Goal: Information Seeking & Learning: Understand process/instructions

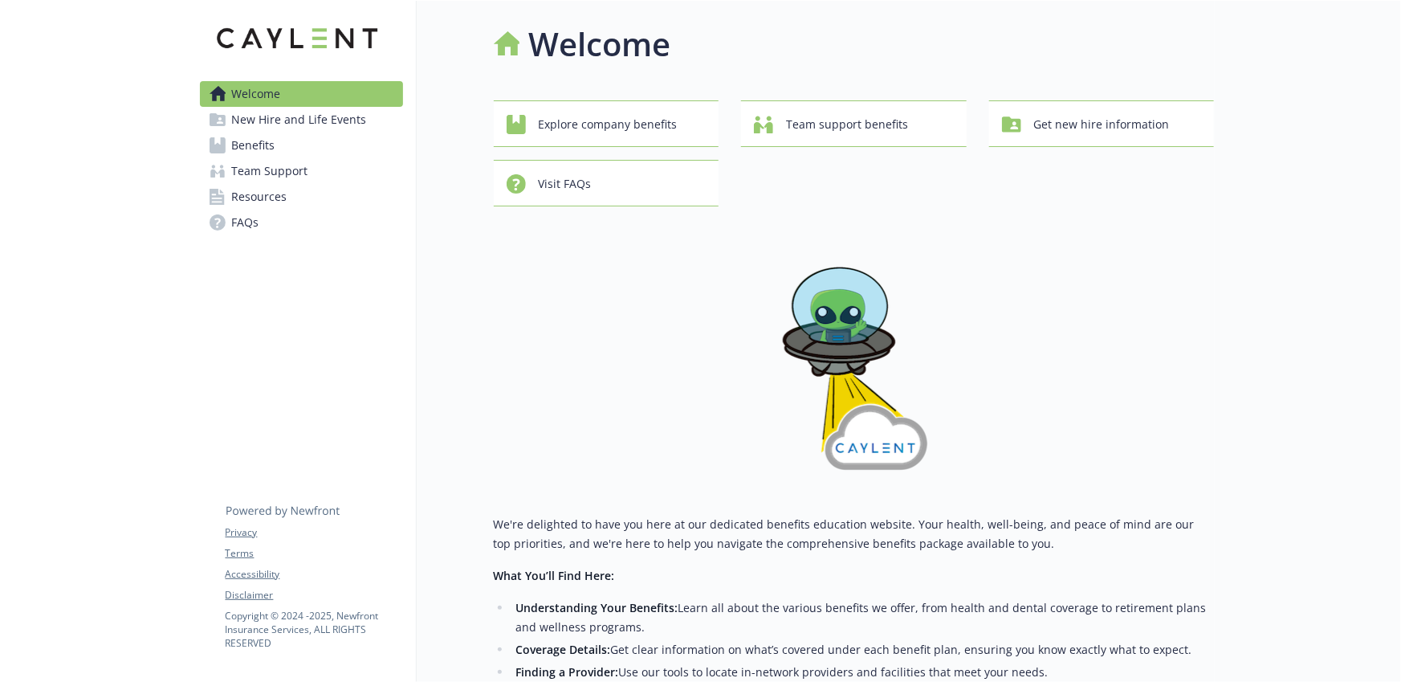
click at [321, 140] on link "Benefits" at bounding box center [301, 145] width 203 height 26
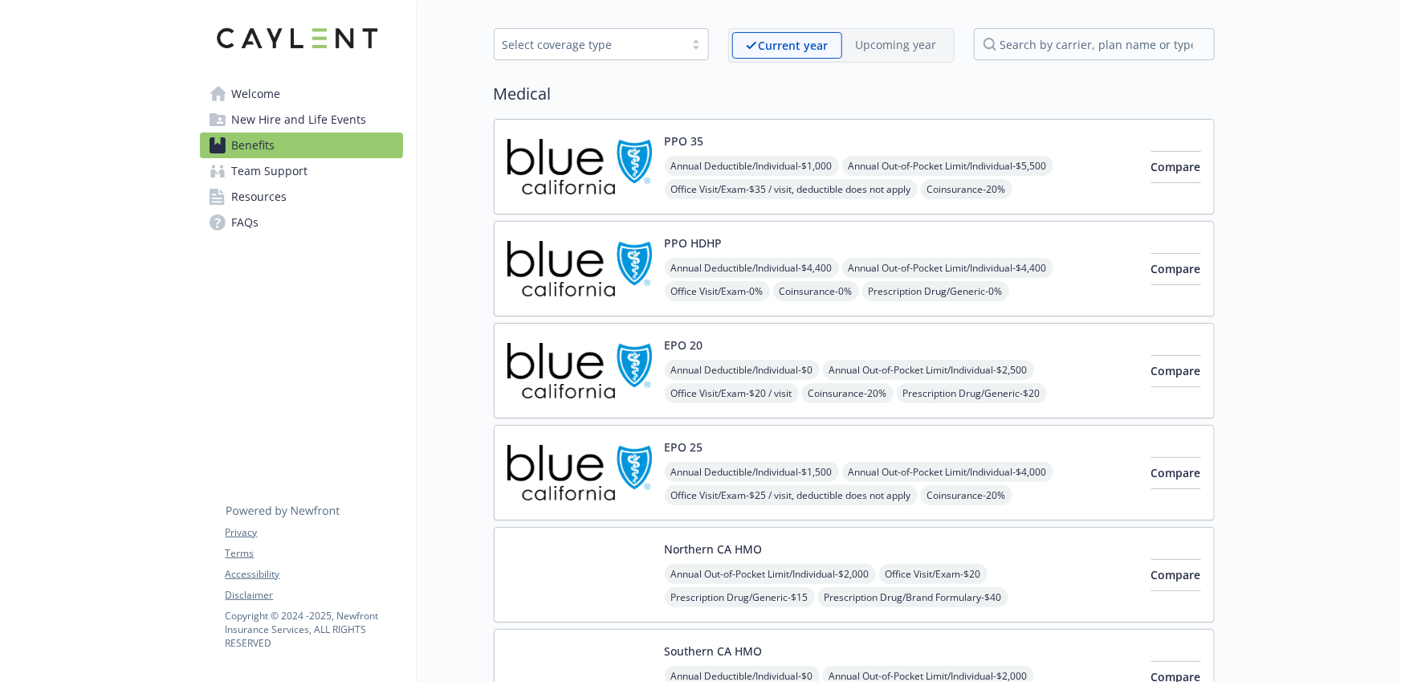
scroll to position [60, 0]
click at [747, 338] on div "EPO 20 Annual Deductible/Individual - $0 Annual Out-of-Pocket Limit/Individual …" at bounding box center [902, 370] width 474 height 68
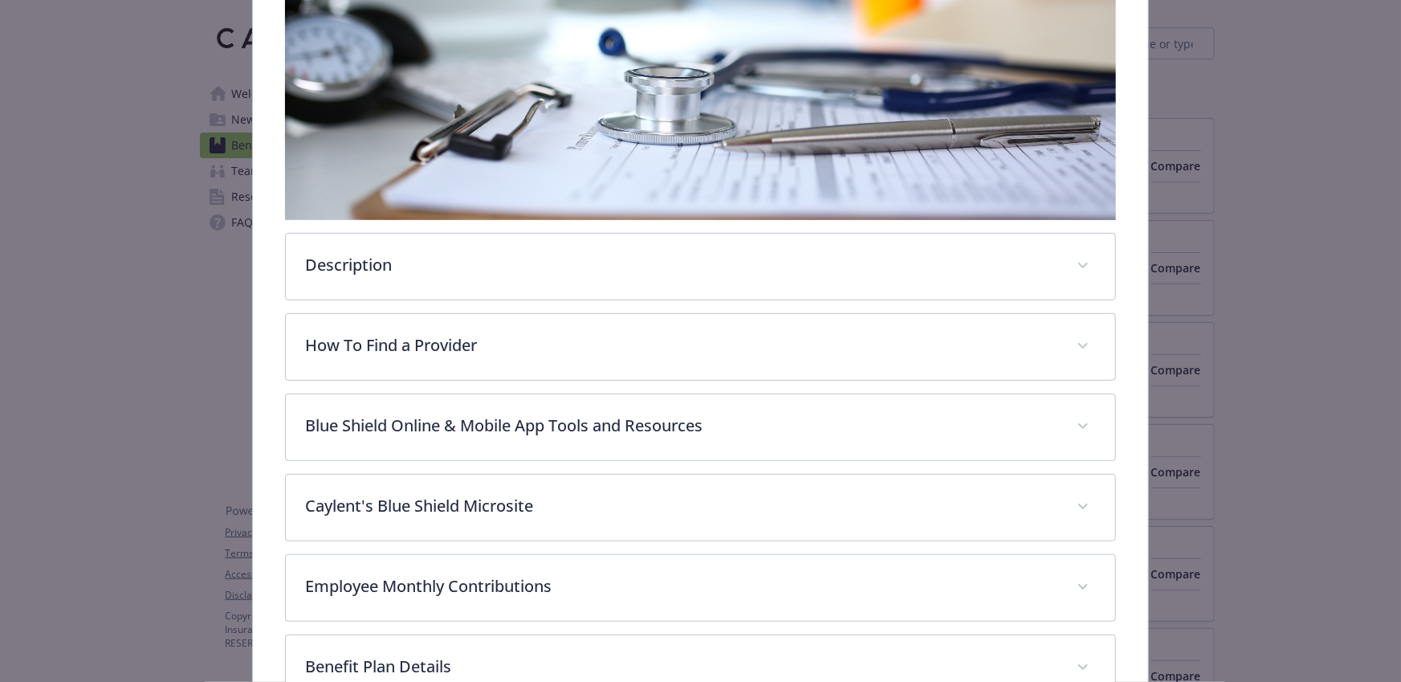
scroll to position [353, 0]
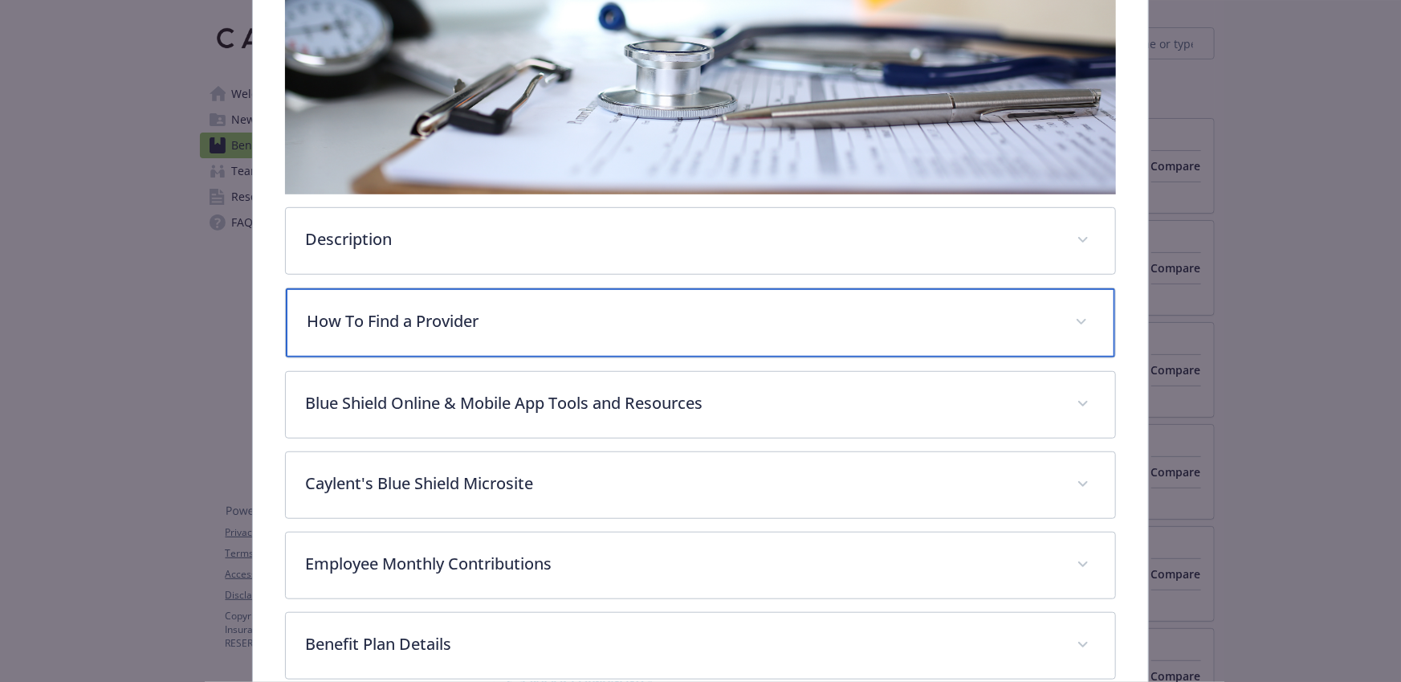
click at [556, 311] on p "How To Find a Provider" at bounding box center [681, 321] width 749 height 24
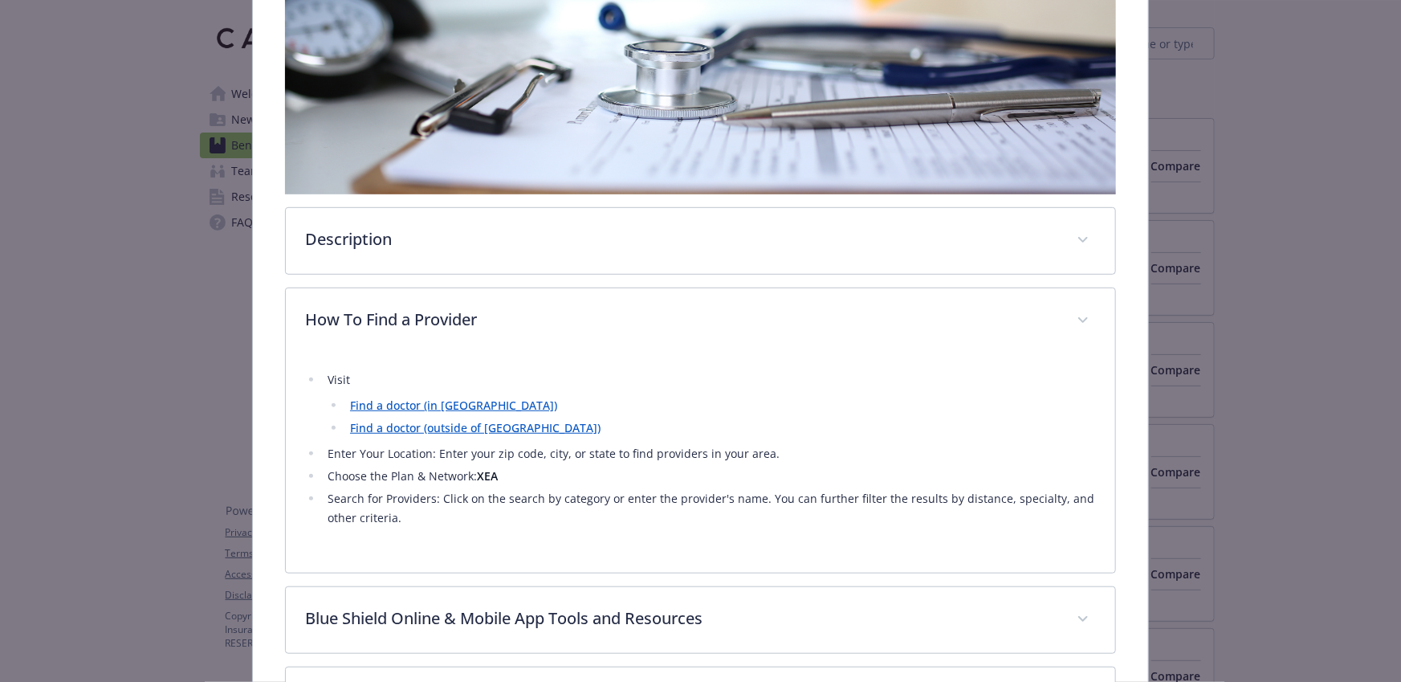
click at [490, 470] on strong "XEA" at bounding box center [487, 475] width 21 height 15
click at [499, 444] on li "Enter Your Location: Enter your zip code, city, or state to find providers in y…" at bounding box center [709, 453] width 773 height 19
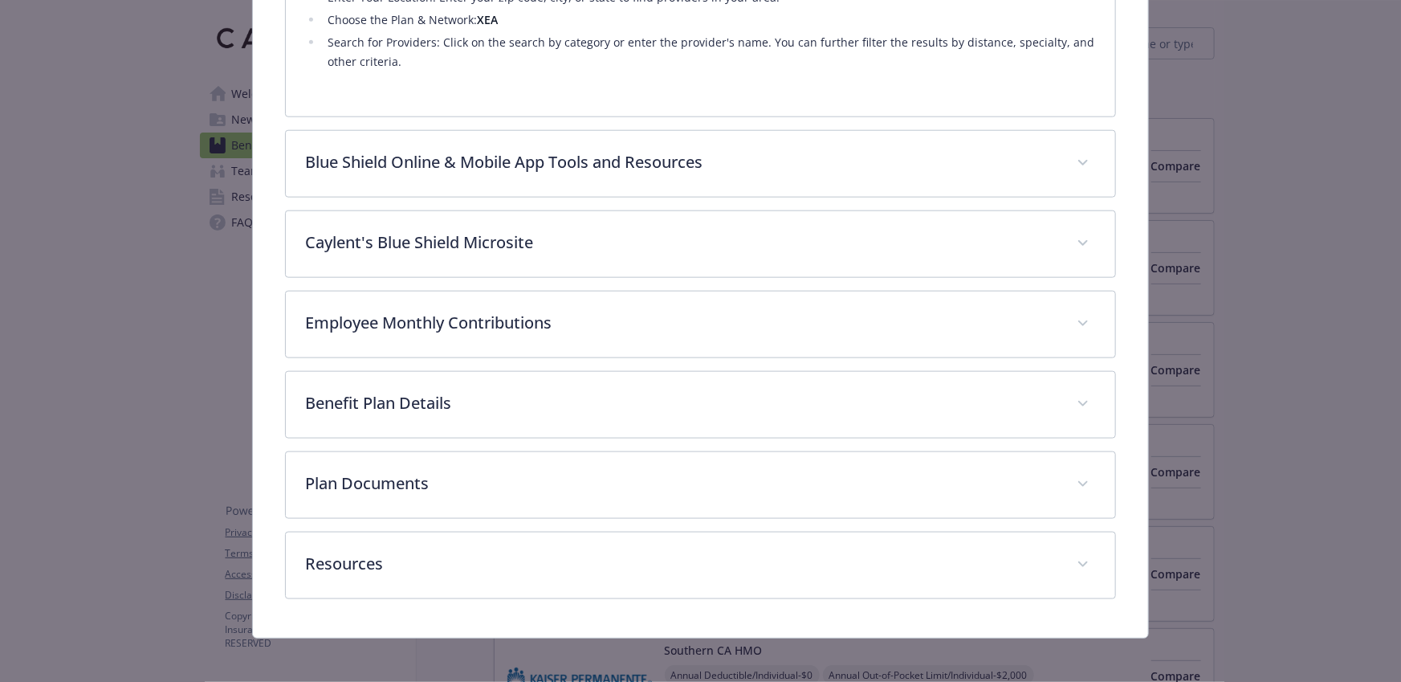
scroll to position [812, 0]
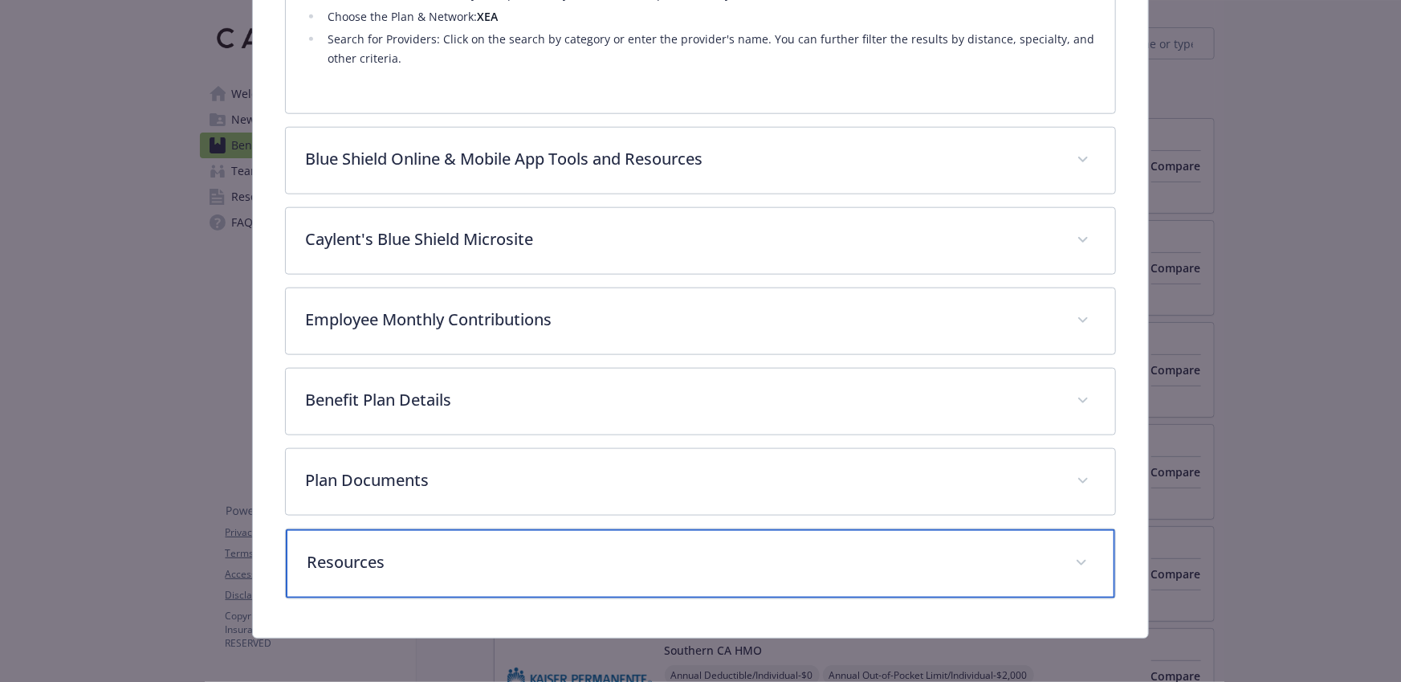
click at [405, 553] on p "Resources" at bounding box center [681, 562] width 749 height 24
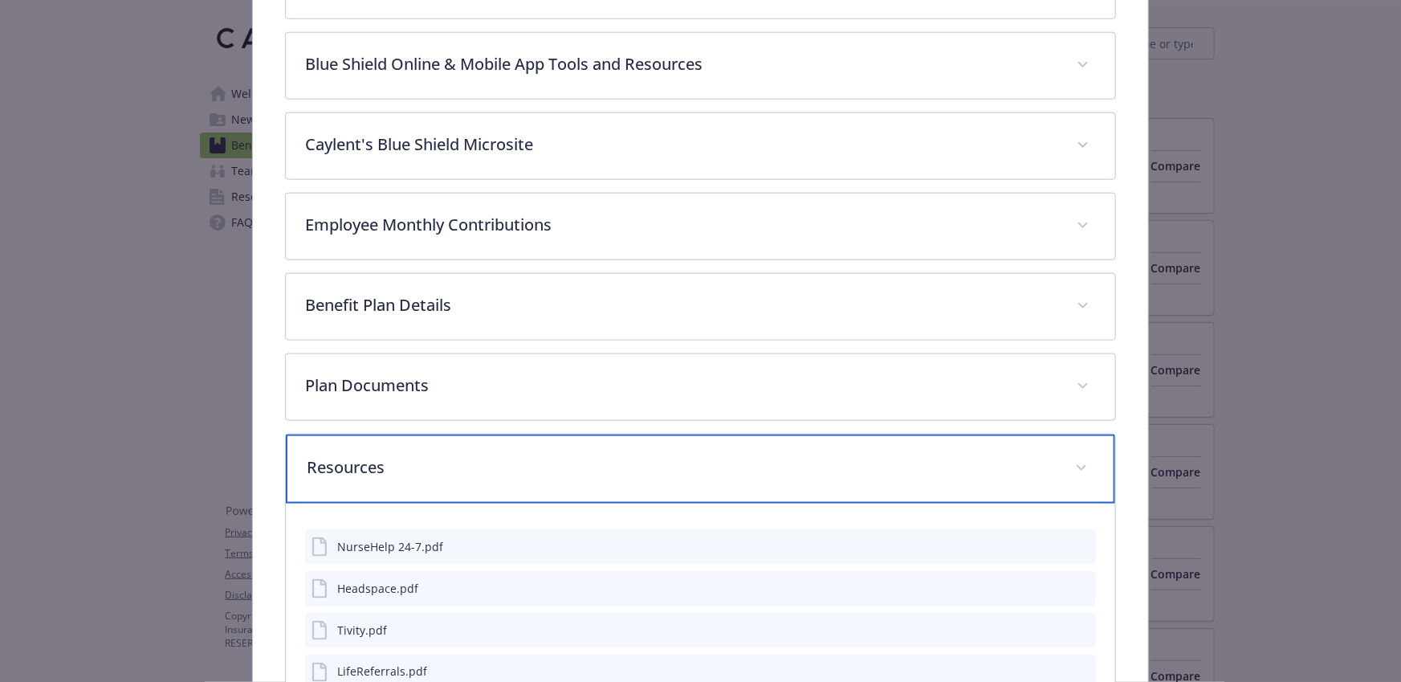
scroll to position [914, 0]
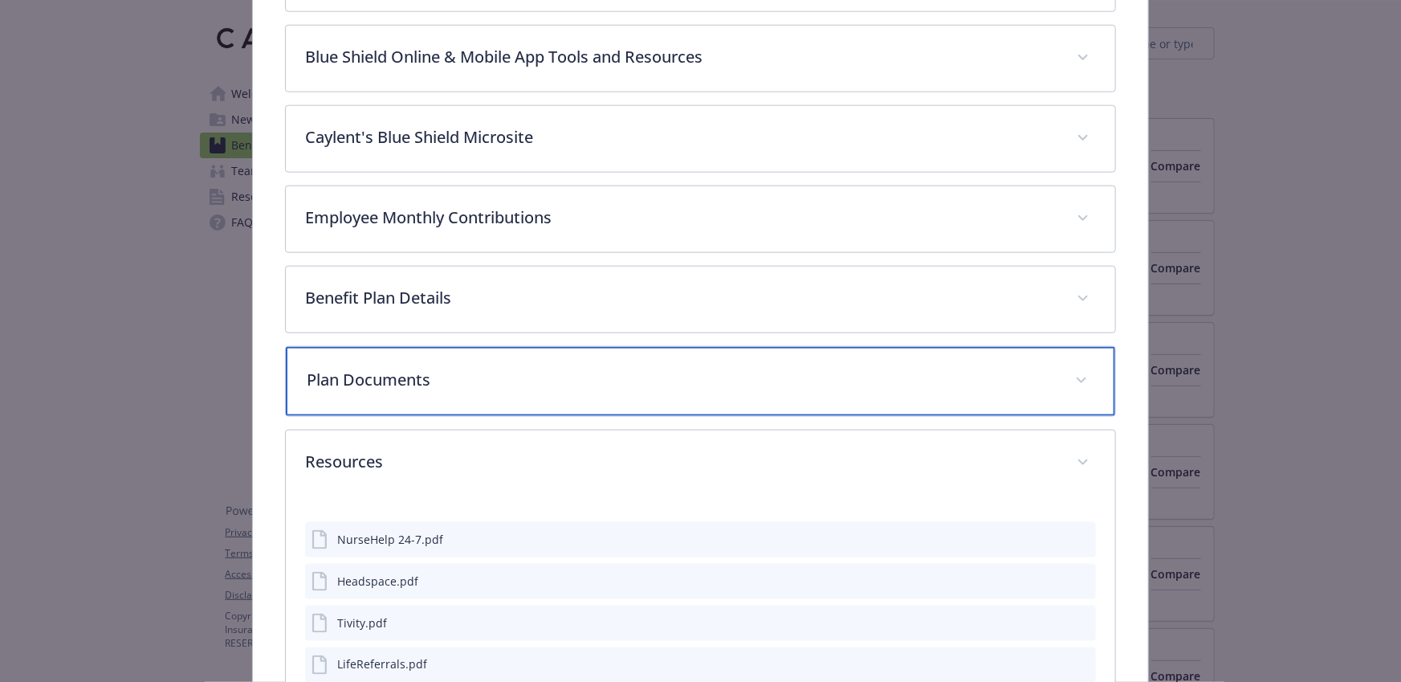
click at [556, 362] on div "Plan Documents" at bounding box center [700, 381] width 829 height 69
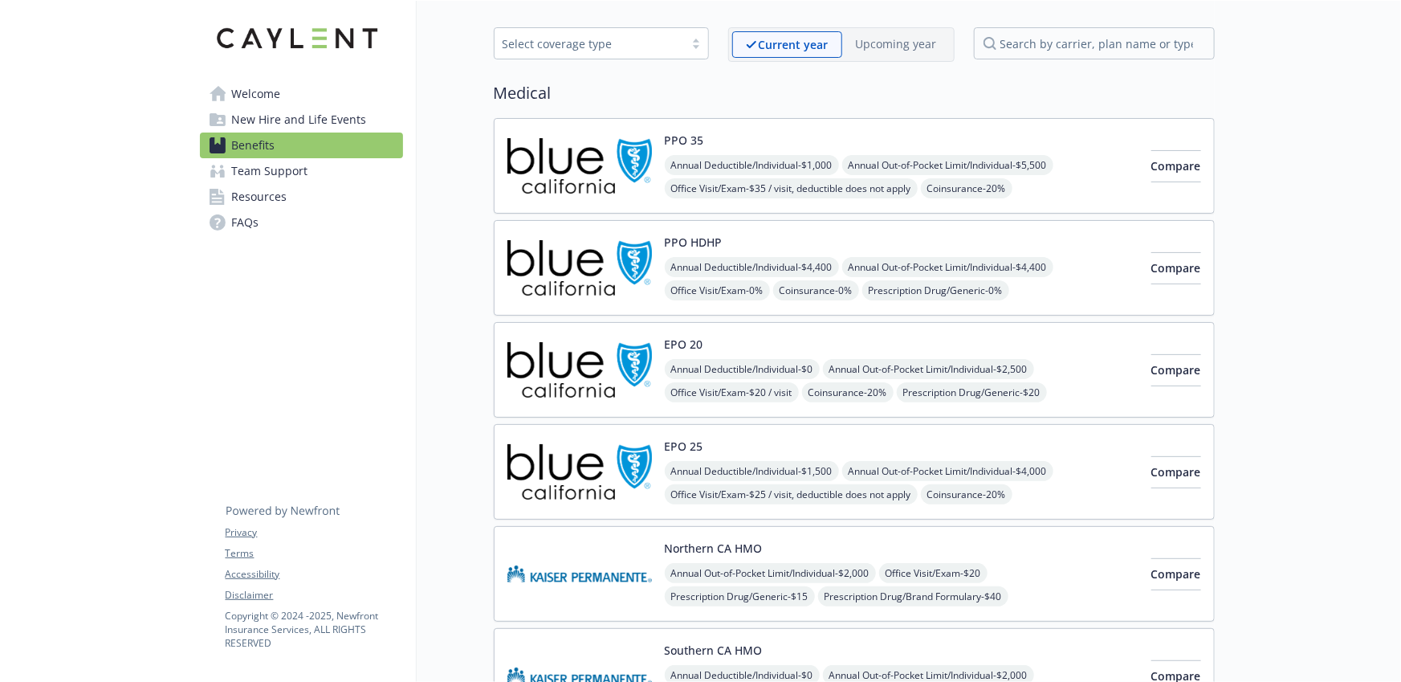
scroll to position [57, 0]
